Goal: Go to known website: Access a specific website the user already knows

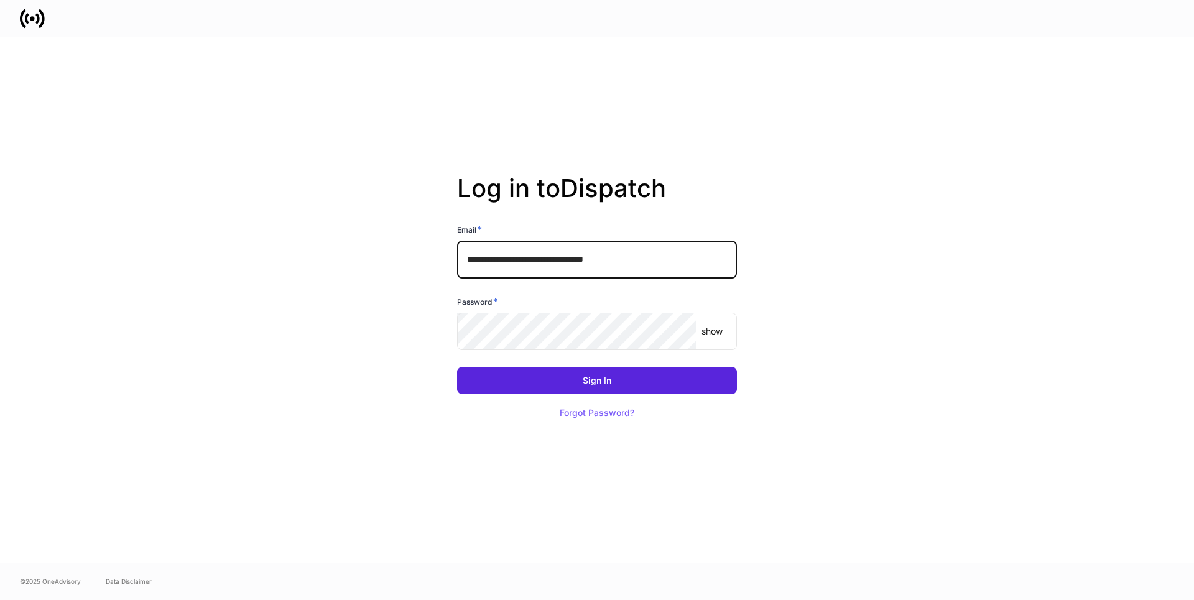
click at [665, 263] on input "**********" at bounding box center [597, 259] width 280 height 37
type input "**********"
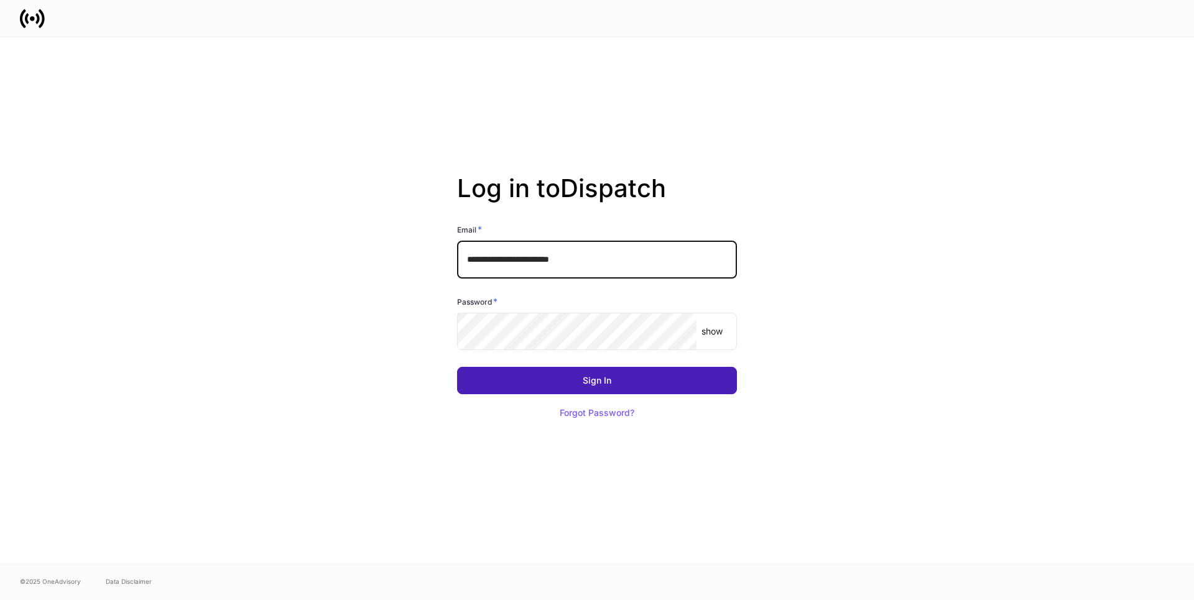
click at [559, 380] on button "Sign In" at bounding box center [597, 380] width 280 height 27
